Goal: Task Accomplishment & Management: Use online tool/utility

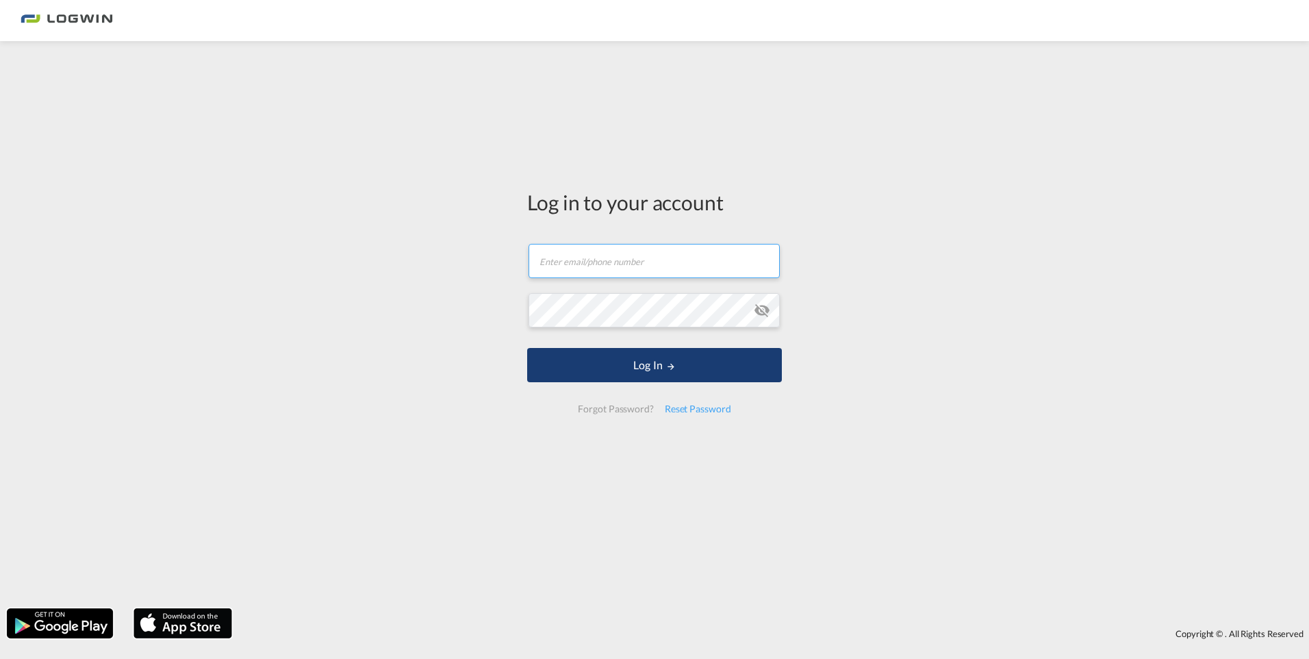
type input "[PERSON_NAME][EMAIL_ADDRESS][PERSON_NAME][DOMAIN_NAME]"
click at [610, 362] on button "Log In" at bounding box center [654, 365] width 255 height 34
